Goal: Information Seeking & Learning: Check status

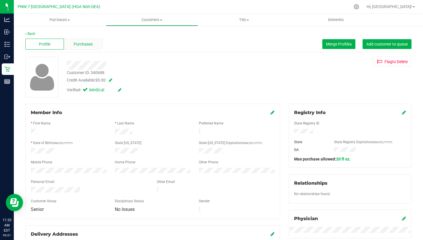
click at [90, 49] on div "Purchases" at bounding box center [83, 44] width 39 height 11
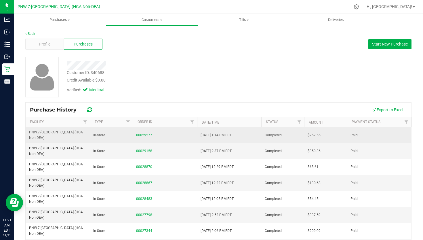
click at [143, 133] on link "00029577" at bounding box center [144, 135] width 16 height 4
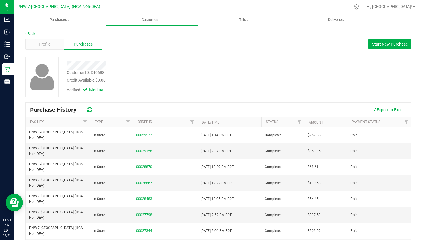
click at [374, 0] on nav "PNW.7-[GEOGRAPHIC_DATA] (HGA Non-DEA) Hi, [GEOGRAPHIC_DATA]!" at bounding box center [218, 7] width 409 height 14
click at [35, 33] on link "Back" at bounding box center [30, 34] width 10 height 4
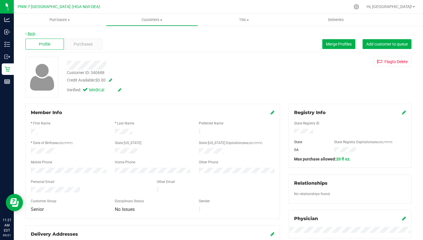
click at [32, 32] on link "Back" at bounding box center [30, 34] width 10 height 4
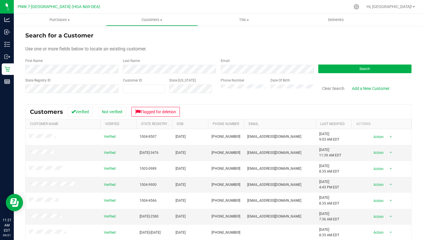
click at [147, 74] on form "Search for a Customer Use one or more fields below to locate an existing custom…" at bounding box center [218, 64] width 386 height 67
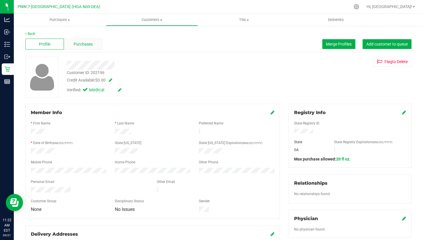
click at [86, 45] on span "Purchases" at bounding box center [83, 44] width 19 height 6
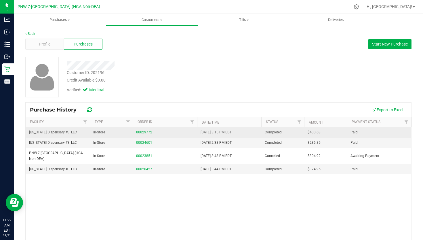
click at [143, 133] on link "00029772" at bounding box center [144, 132] width 16 height 4
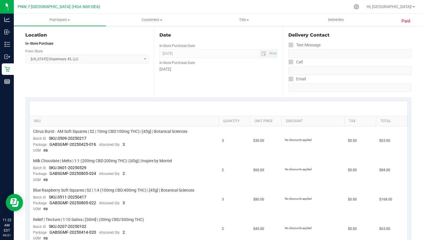
scroll to position [60, 0]
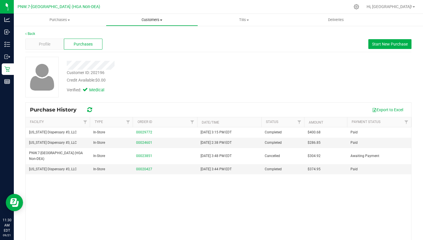
click at [160, 16] on uib-tab-heading "Customers All customers Add a new customer All physicians" at bounding box center [152, 20] width 92 height 12
click at [148, 34] on li "All customers" at bounding box center [152, 34] width 92 height 7
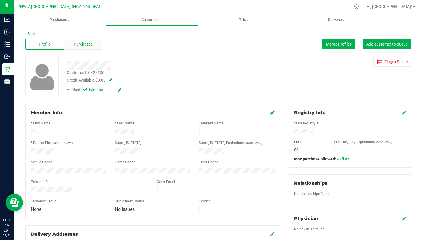
click at [87, 45] on span "Purchases" at bounding box center [83, 44] width 19 height 6
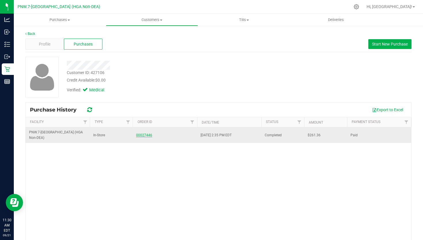
click at [145, 133] on link "00027446" at bounding box center [144, 135] width 16 height 4
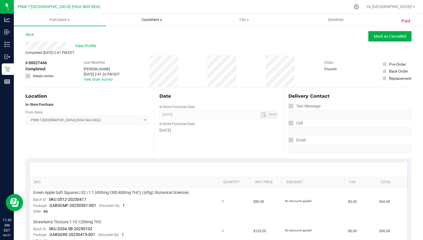
click at [146, 20] on span "Customers" at bounding box center [152, 19] width 92 height 5
click at [156, 35] on li "All customers" at bounding box center [152, 34] width 92 height 7
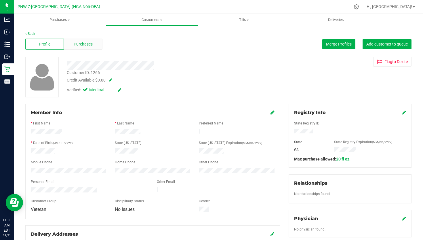
click at [89, 45] on span "Purchases" at bounding box center [83, 44] width 19 height 6
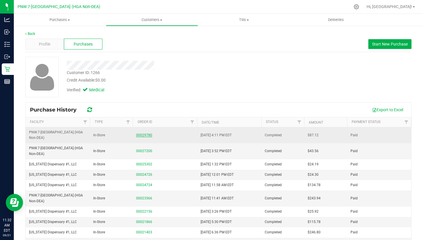
click at [150, 133] on link "00029780" at bounding box center [144, 135] width 16 height 4
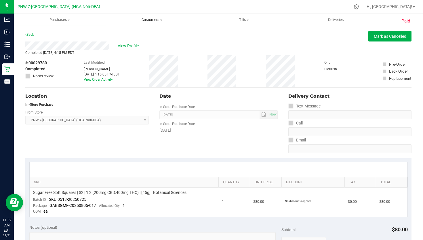
click at [155, 22] on uib-tab-heading "Customers All customers Add a new customer All physicians" at bounding box center [152, 20] width 92 height 12
click at [152, 32] on li "All customers" at bounding box center [152, 34] width 92 height 7
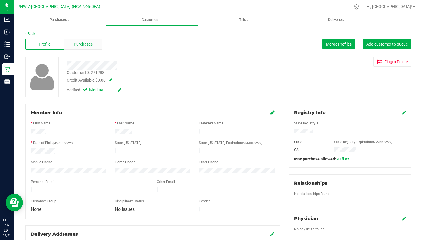
click at [92, 41] on span "Purchases" at bounding box center [83, 44] width 19 height 6
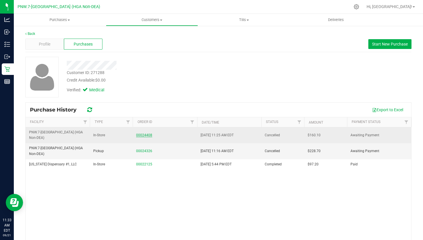
click at [150, 133] on link "00024408" at bounding box center [144, 135] width 16 height 4
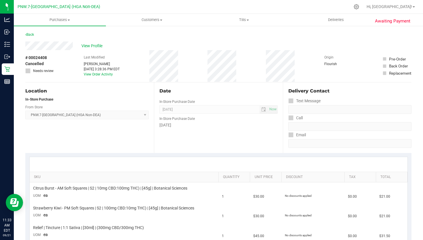
click at [31, 31] on div "Back" at bounding box center [29, 34] width 9 height 7
click at [31, 33] on link "Back" at bounding box center [29, 35] width 9 height 4
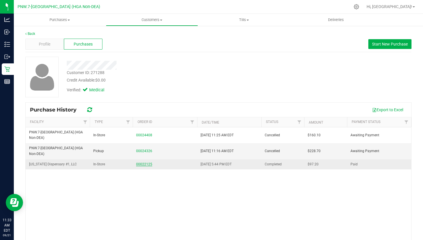
click at [141, 162] on link "00022125" at bounding box center [144, 164] width 16 height 4
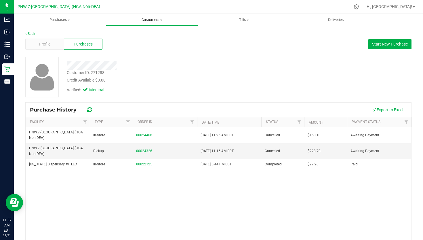
click at [149, 18] on span "Customers" at bounding box center [152, 19] width 92 height 5
click at [147, 40] on span "Add a new customer" at bounding box center [133, 41] width 54 height 5
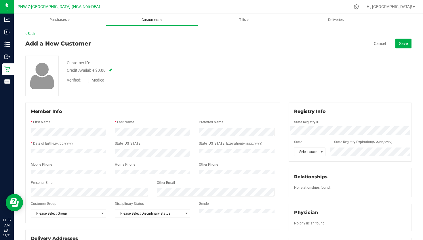
click at [157, 15] on uib-tab-heading "Customers All customers Add a new customer All physicians" at bounding box center [152, 20] width 92 height 12
click at [154, 31] on li "All customers" at bounding box center [152, 34] width 92 height 7
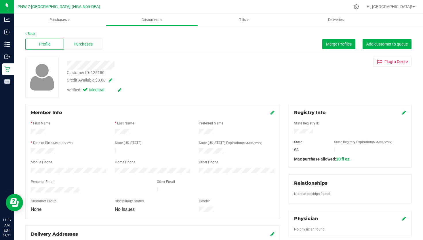
click at [96, 44] on div "Purchases" at bounding box center [83, 44] width 39 height 11
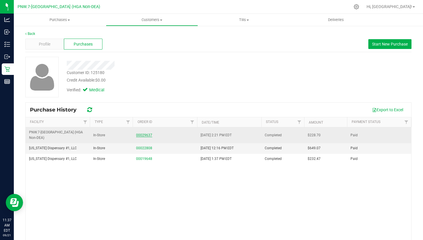
click at [144, 133] on link "00029637" at bounding box center [144, 135] width 16 height 4
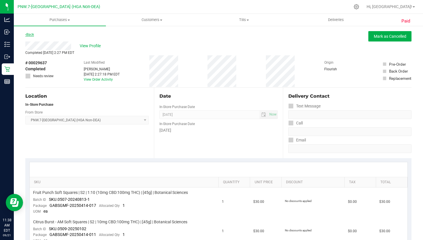
click at [31, 33] on link "Back" at bounding box center [29, 35] width 9 height 4
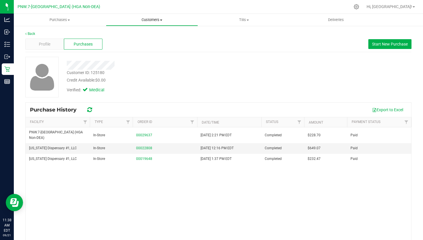
click at [157, 16] on uib-tab-heading "Customers All customers Add a new customer All physicians" at bounding box center [152, 20] width 92 height 12
click at [152, 33] on li "All customers" at bounding box center [152, 34] width 92 height 7
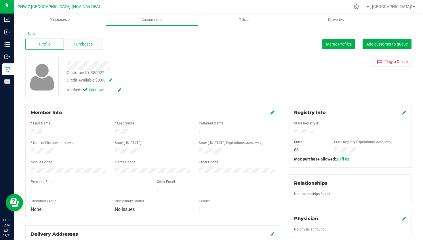
click at [87, 41] on span "Purchases" at bounding box center [83, 44] width 19 height 6
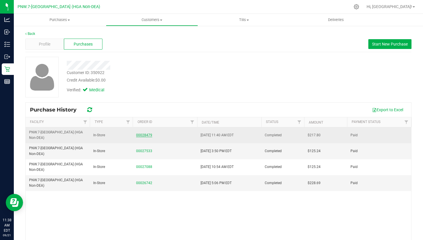
click at [138, 133] on link "00028479" at bounding box center [144, 135] width 16 height 4
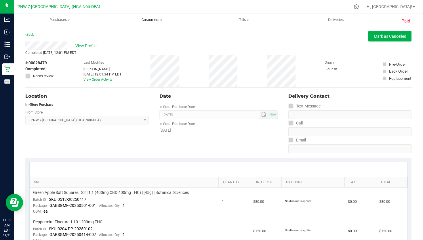
click at [148, 23] on uib-tab-heading "Customers All customers Add a new customer All physicians" at bounding box center [152, 20] width 92 height 12
click at [145, 37] on span "All customers" at bounding box center [126, 34] width 41 height 5
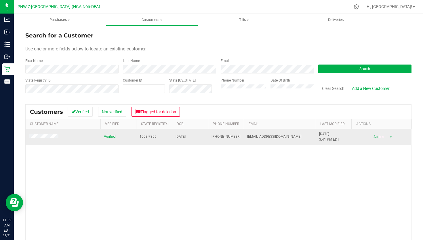
click at [46, 139] on span at bounding box center [44, 137] width 31 height 6
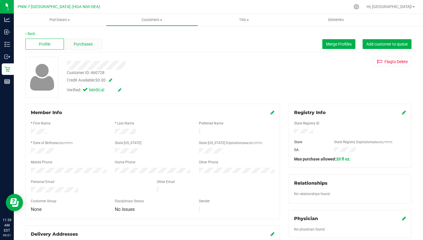
click at [91, 46] on span "Purchases" at bounding box center [83, 44] width 19 height 6
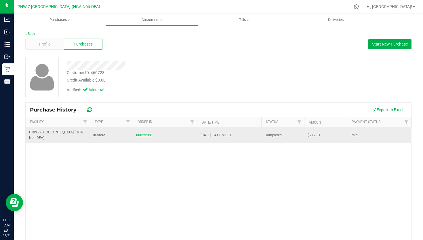
click at [146, 133] on link "00029280" at bounding box center [144, 135] width 16 height 4
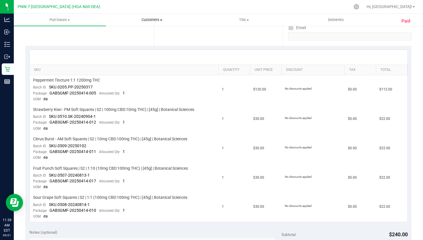
click at [156, 22] on span "Customers" at bounding box center [152, 19] width 92 height 5
click at [165, 35] on li "All customers" at bounding box center [152, 34] width 92 height 7
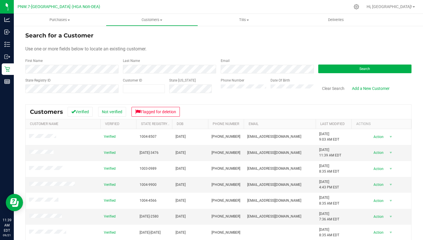
click at [196, 64] on div "Last Name" at bounding box center [168, 65] width 98 height 15
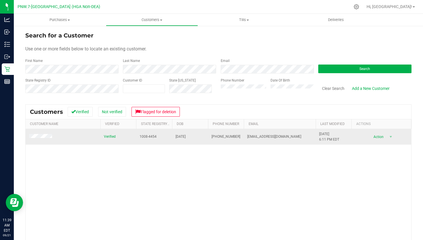
click at [38, 132] on td at bounding box center [63, 137] width 75 height 16
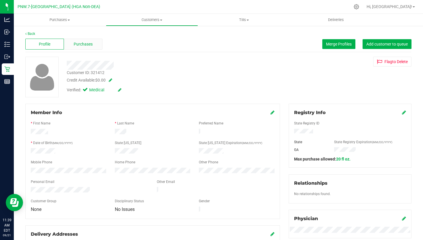
click at [92, 45] on span "Purchases" at bounding box center [83, 44] width 19 height 6
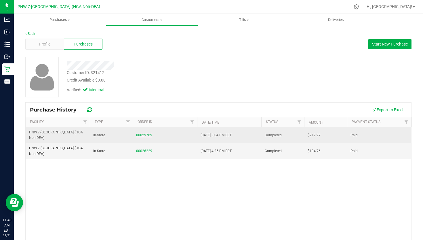
click at [143, 133] on link "00029769" at bounding box center [144, 135] width 16 height 4
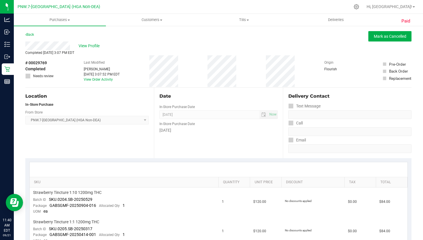
click at [153, 14] on link "Customers All customers Add a new customer All physicians" at bounding box center [152, 20] width 92 height 12
click at [153, 18] on span "Customers" at bounding box center [152, 19] width 92 height 5
click at [152, 22] on span "Customers" at bounding box center [152, 19] width 92 height 5
click at [144, 35] on span "All customers" at bounding box center [126, 34] width 41 height 5
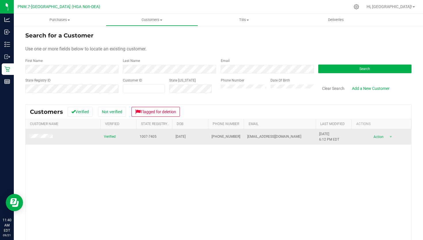
click at [50, 140] on td at bounding box center [63, 137] width 75 height 16
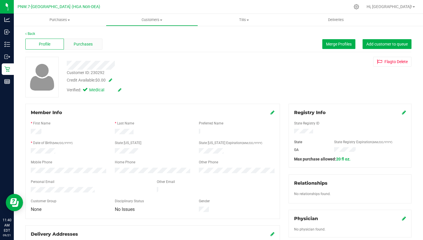
click at [91, 44] on span "Purchases" at bounding box center [83, 44] width 19 height 6
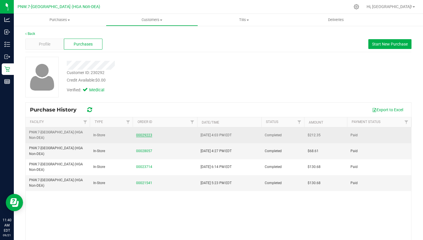
click at [143, 133] on link "00029223" at bounding box center [144, 135] width 16 height 4
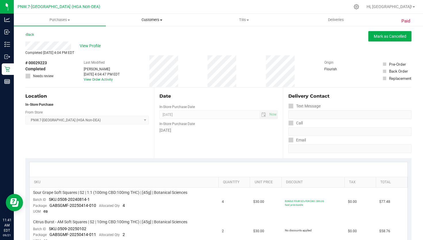
click at [151, 18] on span "Customers" at bounding box center [152, 19] width 92 height 5
click at [149, 32] on li "All customers" at bounding box center [152, 34] width 92 height 7
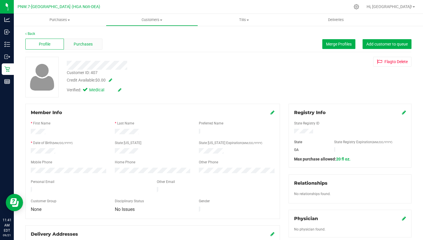
click at [79, 42] on span "Purchases" at bounding box center [83, 44] width 19 height 6
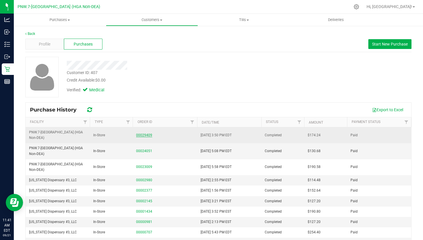
click at [143, 133] on link "00029409" at bounding box center [144, 135] width 16 height 4
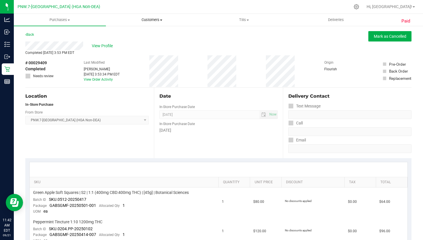
click at [152, 18] on span "Customers" at bounding box center [152, 19] width 92 height 5
click at [151, 31] on ul "All customers Add a new customer All physicians" at bounding box center [152, 41] width 92 height 31
click at [155, 19] on span "Customers" at bounding box center [152, 19] width 92 height 5
click at [147, 31] on li "All customers" at bounding box center [152, 34] width 92 height 7
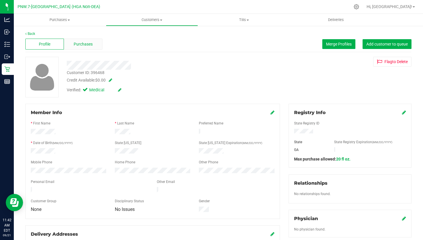
click at [78, 48] on div "Purchases" at bounding box center [83, 44] width 39 height 11
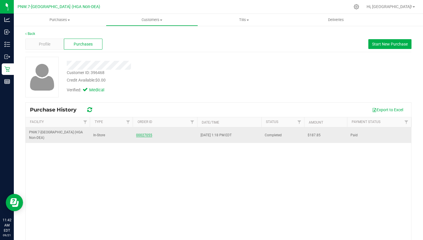
click at [150, 133] on link "00027055" at bounding box center [144, 135] width 16 height 4
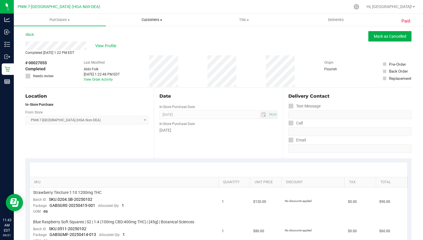
click at [160, 18] on span "Customers" at bounding box center [152, 19] width 92 height 5
click at [150, 37] on li "All customers" at bounding box center [152, 34] width 92 height 7
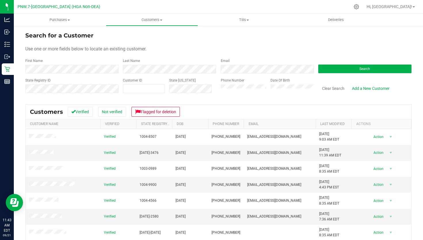
click at [151, 76] on form "Search for a Customer Use one or more fields below to locate an existing custom…" at bounding box center [218, 64] width 386 height 67
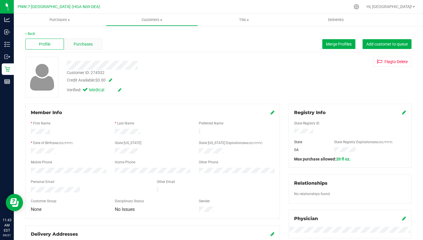
click at [88, 40] on div "Purchases" at bounding box center [83, 44] width 39 height 11
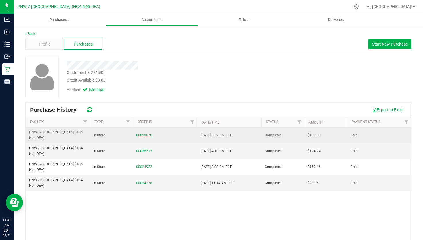
click at [148, 133] on link "00029078" at bounding box center [144, 135] width 16 height 4
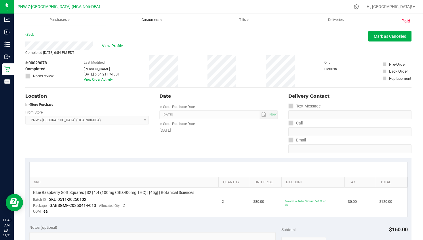
click at [156, 23] on uib-tab-heading "Customers All customers Add a new customer All physicians" at bounding box center [152, 20] width 92 height 12
click at [148, 34] on li "All customers" at bounding box center [152, 34] width 92 height 7
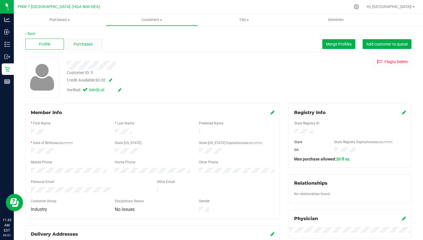
click at [90, 43] on span "Purchases" at bounding box center [83, 44] width 19 height 6
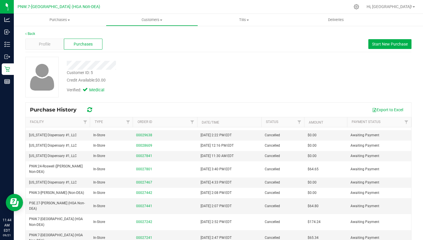
scroll to position [28, 0]
click at [352, 124] on th "Payment Status" at bounding box center [379, 122] width 64 height 10
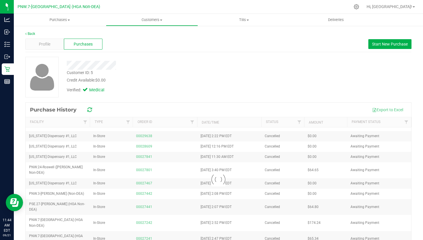
scroll to position [0, 0]
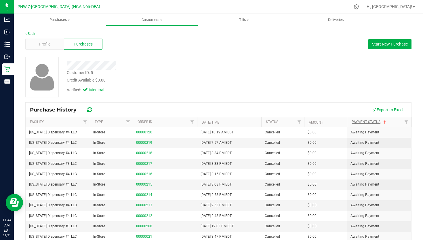
click at [355, 123] on link "Payment Status" at bounding box center [369, 122] width 35 height 4
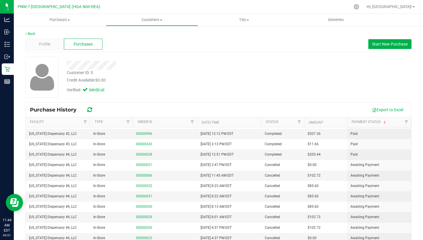
scroll to position [92, 0]
click at [38, 40] on div "Profile" at bounding box center [44, 44] width 39 height 11
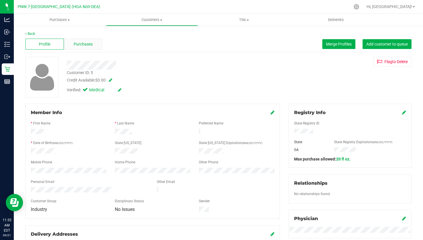
click at [79, 42] on span "Purchases" at bounding box center [83, 44] width 19 height 6
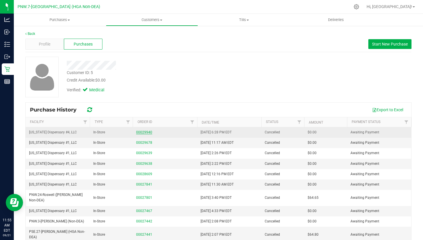
click at [144, 134] on link "00029940" at bounding box center [144, 132] width 16 height 4
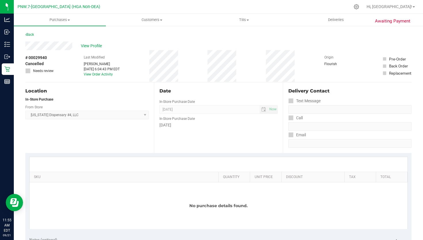
click at [31, 38] on div "Back" at bounding box center [218, 36] width 386 height 10
click at [31, 34] on link "Back" at bounding box center [29, 35] width 9 height 4
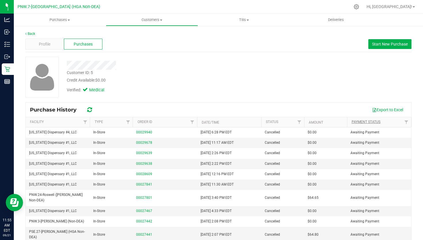
click at [360, 123] on link "Payment Status" at bounding box center [366, 122] width 29 height 4
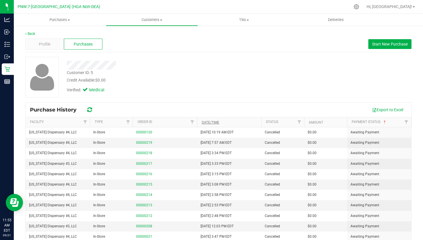
click at [217, 122] on link "Date/Time" at bounding box center [211, 122] width 18 height 4
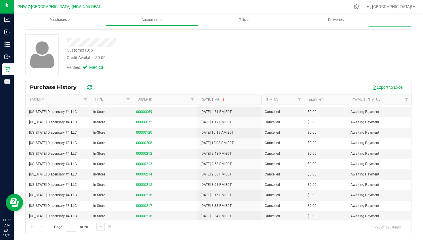
click at [100, 229] on link "Go to the next page" at bounding box center [100, 227] width 8 height 8
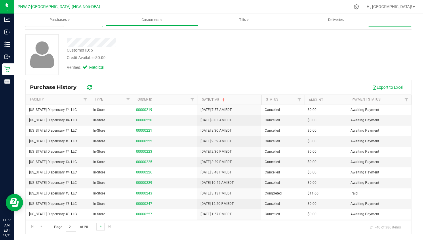
click at [100, 229] on link "Go to the next page" at bounding box center [100, 227] width 8 height 8
click at [43, 224] on span "Go to the previous page" at bounding box center [41, 226] width 5 height 5
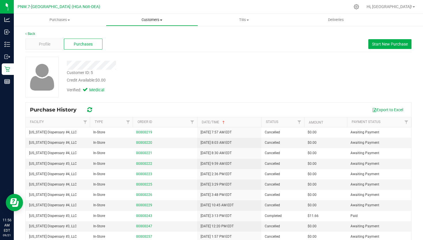
click at [162, 24] on uib-tab-heading "Customers All customers Add a new customer All physicians" at bounding box center [152, 20] width 92 height 12
click at [146, 39] on li "Add a new customer" at bounding box center [152, 41] width 92 height 7
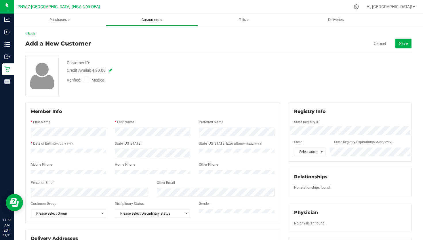
click at [156, 22] on span "Customers" at bounding box center [152, 19] width 92 height 5
click at [148, 33] on li "All customers" at bounding box center [152, 34] width 92 height 7
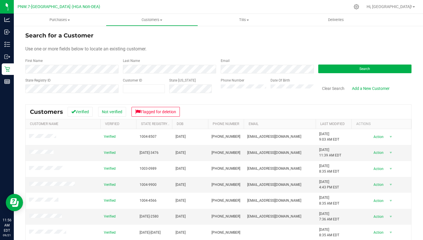
click at [187, 60] on div "Last Name" at bounding box center [168, 65] width 98 height 15
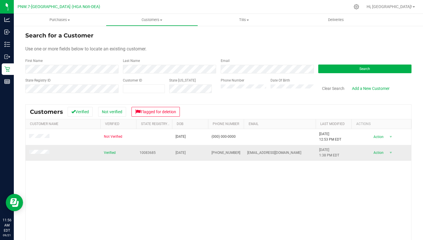
click at [39, 146] on td at bounding box center [63, 153] width 75 height 16
click at [39, 150] on span at bounding box center [40, 153] width 22 height 6
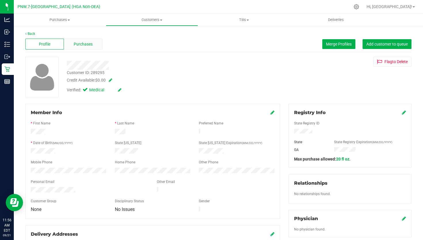
click at [80, 42] on span "Purchases" at bounding box center [83, 44] width 19 height 6
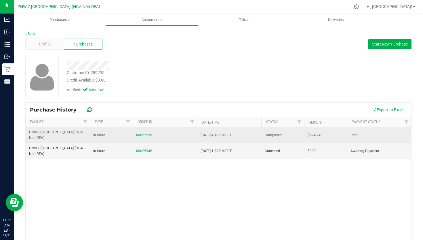
click at [139, 133] on link "00027599" at bounding box center [144, 135] width 16 height 4
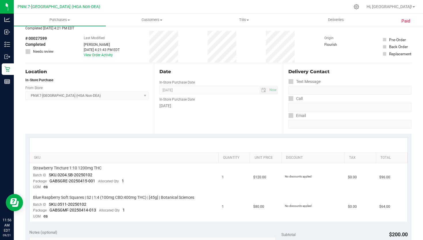
scroll to position [27, 0]
